Goal: Information Seeking & Learning: Learn about a topic

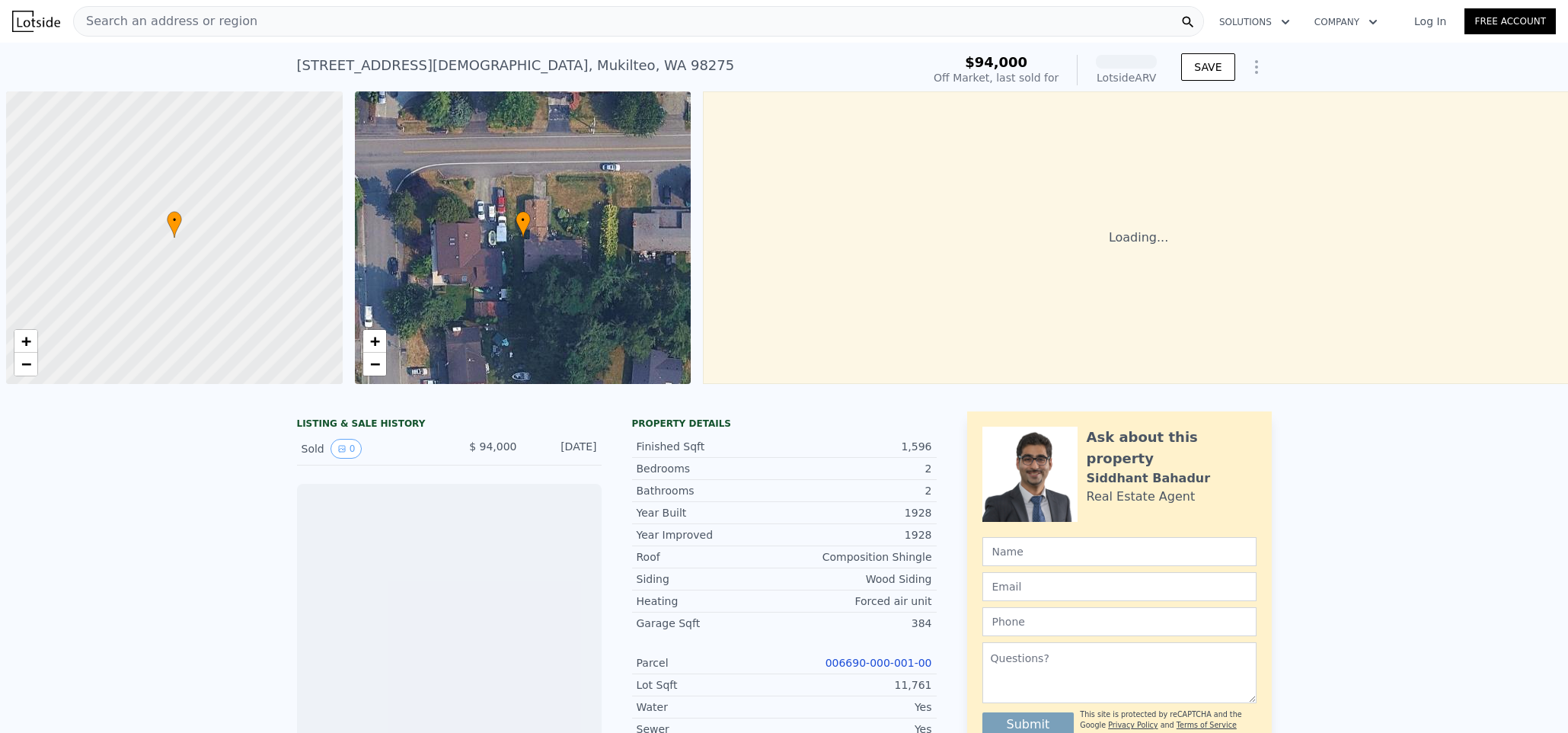
click at [350, 18] on div "Search an address or region" at bounding box center [639, 21] width 1131 height 31
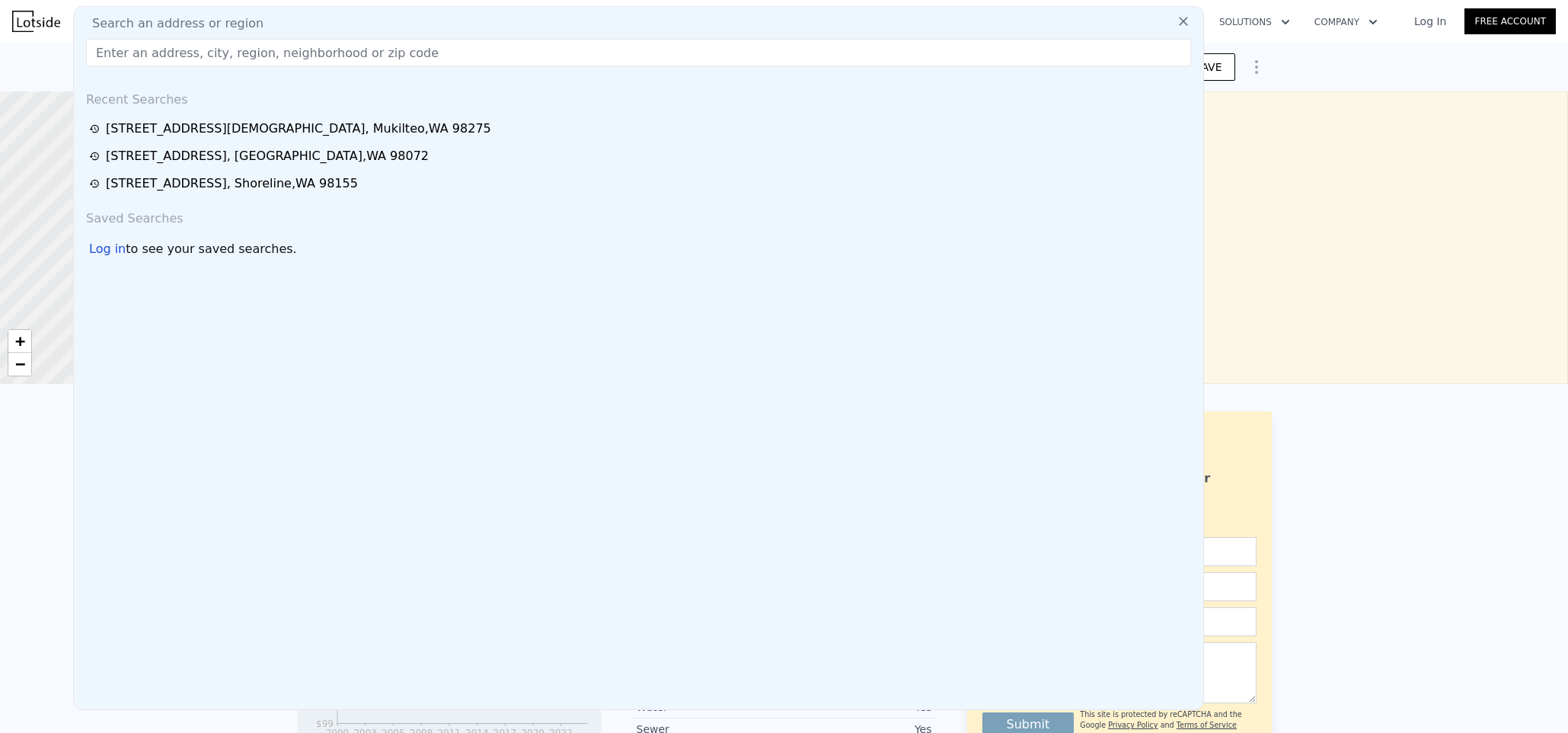
type input "[STREET_ADDRESS]"
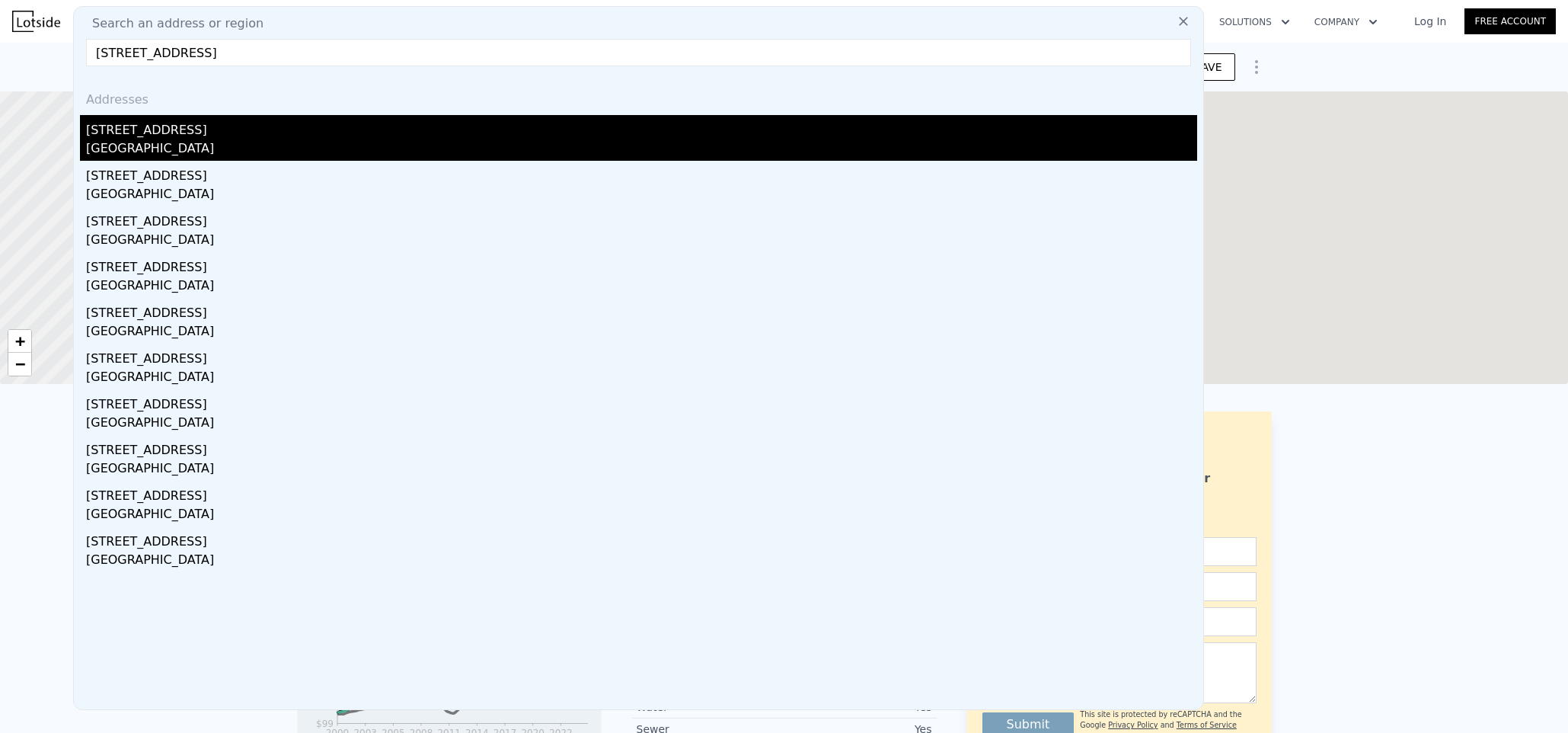
click at [214, 133] on div "[STREET_ADDRESS]" at bounding box center [641, 127] width 1111 height 24
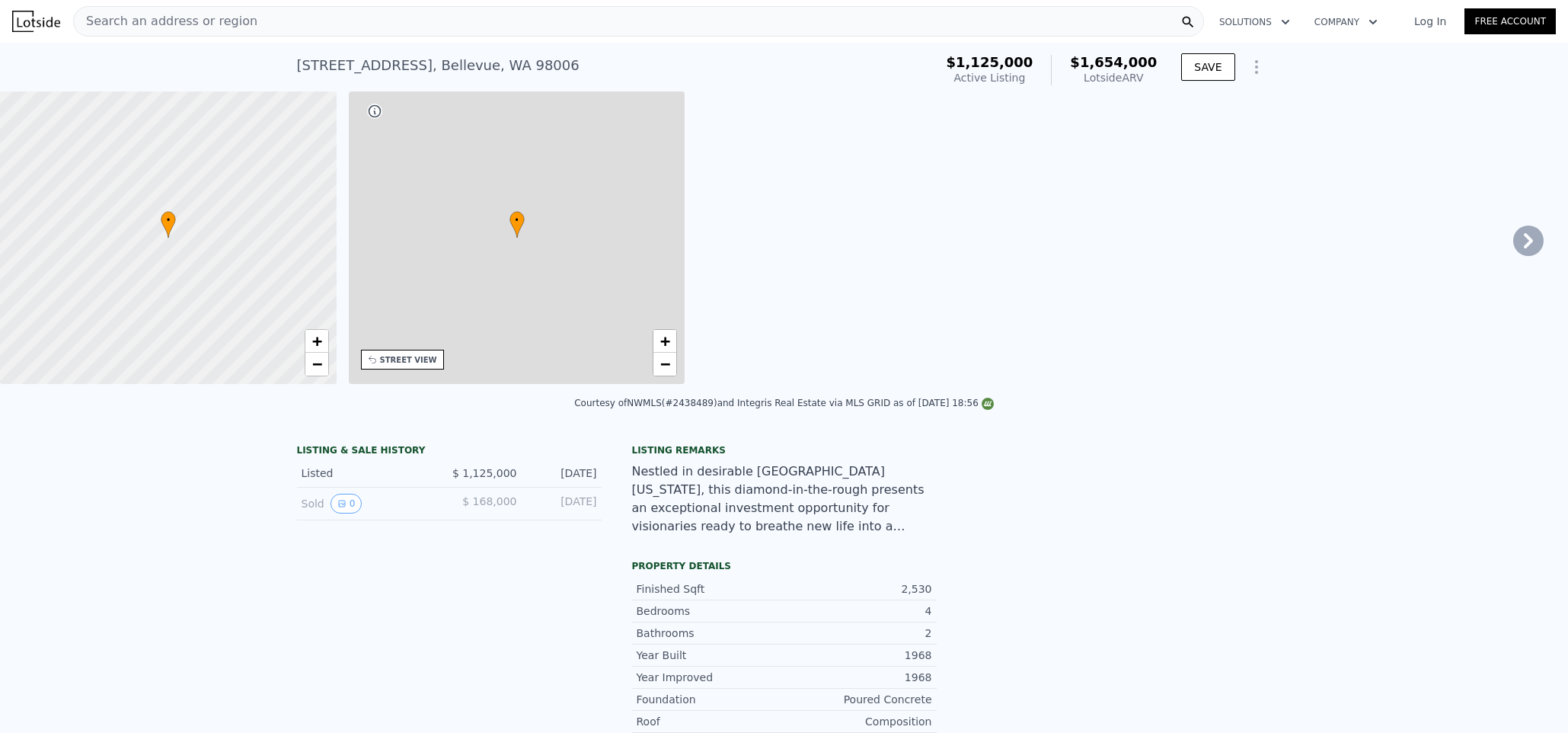
type input "5"
type input "3"
type input "1850"
type input "3340"
type input "7443"
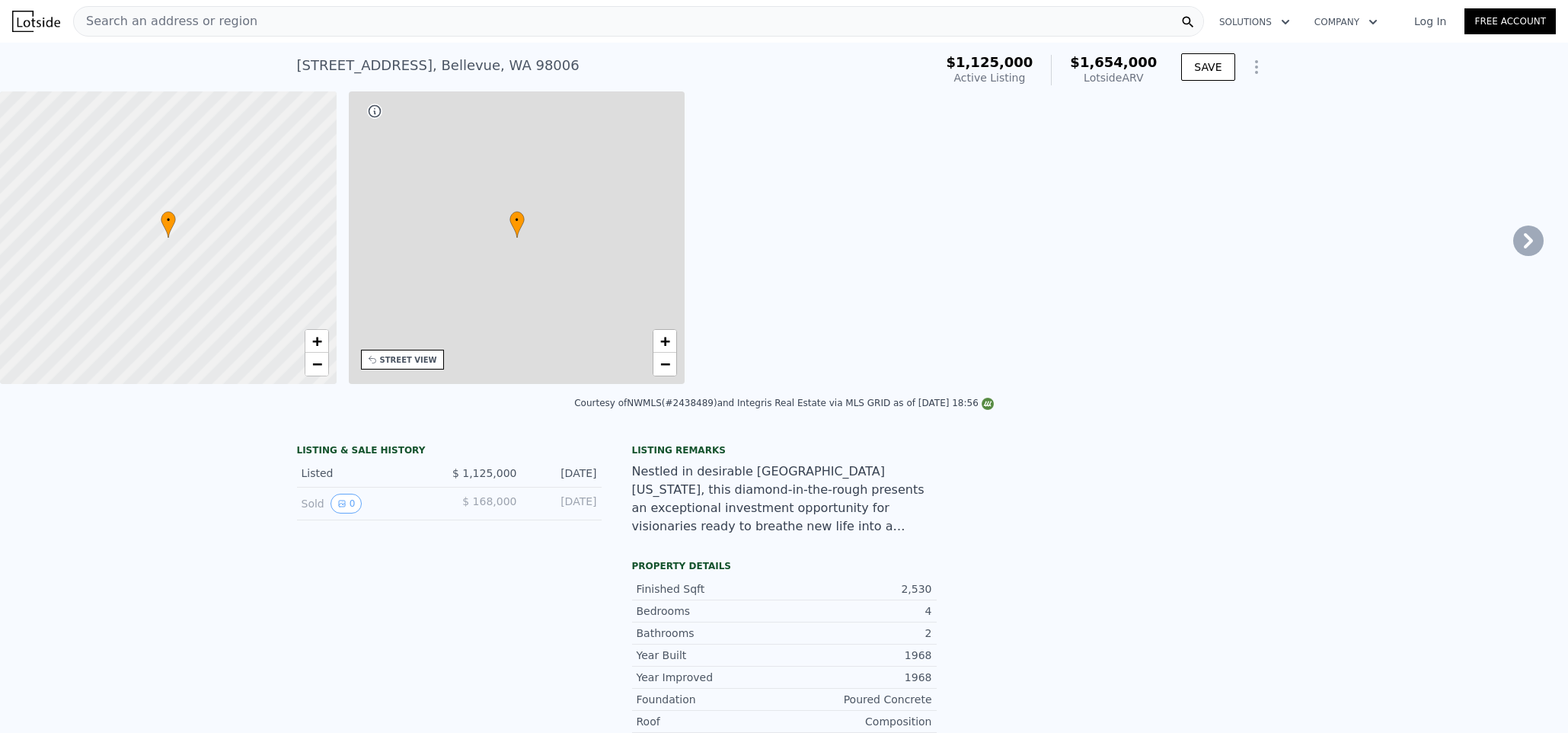
type input "18254"
type input "$ 1,654,000"
type input "8"
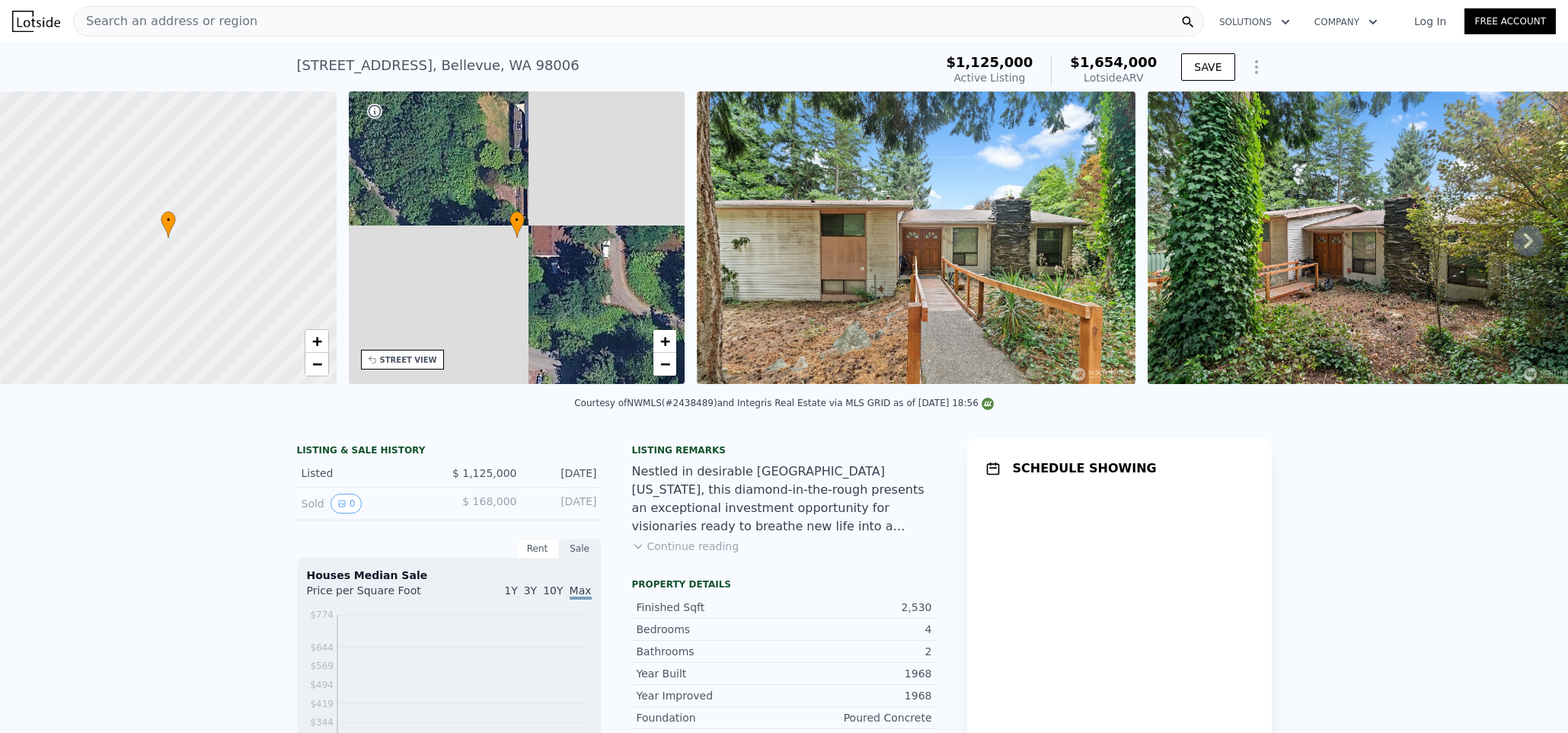
type input "$ 286,539"
